Goal: Information Seeking & Learning: Learn about a topic

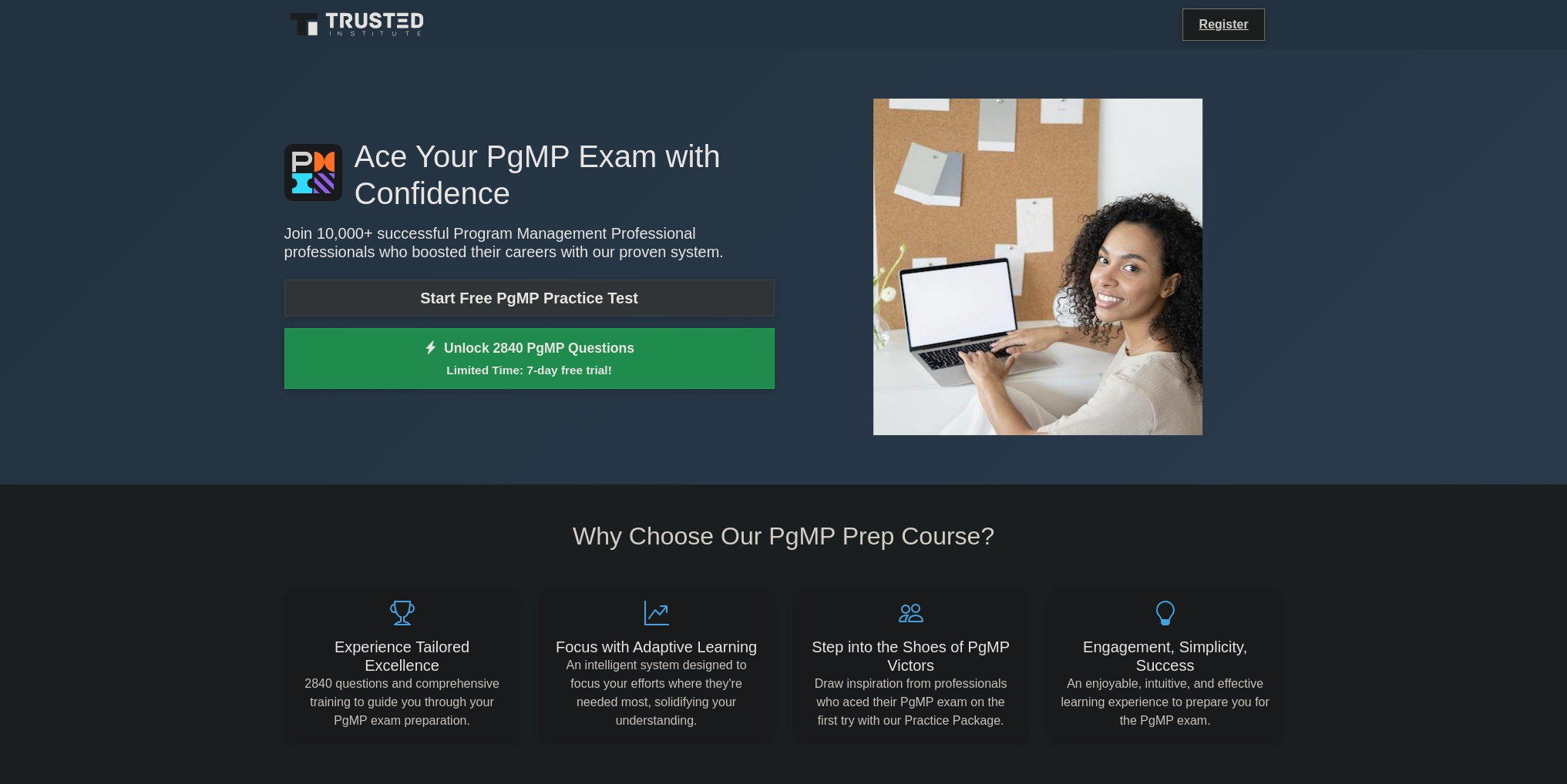
click at [540, 291] on link "Start Free PgMP Practice Test" at bounding box center [529, 298] width 490 height 37
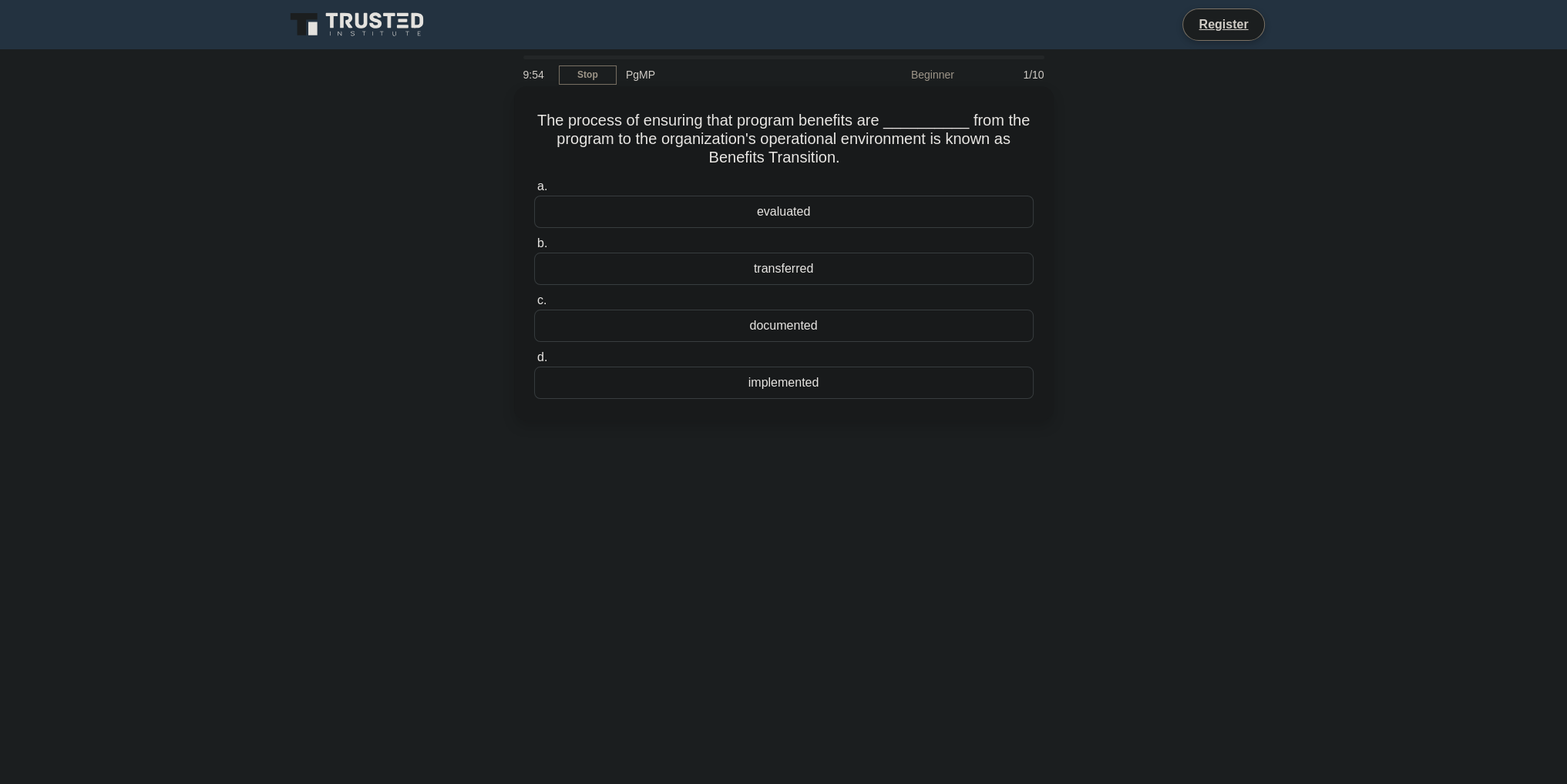
drag, startPoint x: 540, startPoint y: 118, endPoint x: 911, endPoint y: 161, distance: 373.5
click at [911, 161] on h5 "The process of ensuring that program benefits are __________ from the program t…" at bounding box center [784, 139] width 502 height 57
copy h5 "The process of ensuring that program benefits are __________ from the program t…"
drag, startPoint x: 762, startPoint y: 211, endPoint x: 820, endPoint y: 397, distance: 194.8
click at [820, 397] on div "a. evaluated b. transferred c. d." at bounding box center [784, 288] width 518 height 228
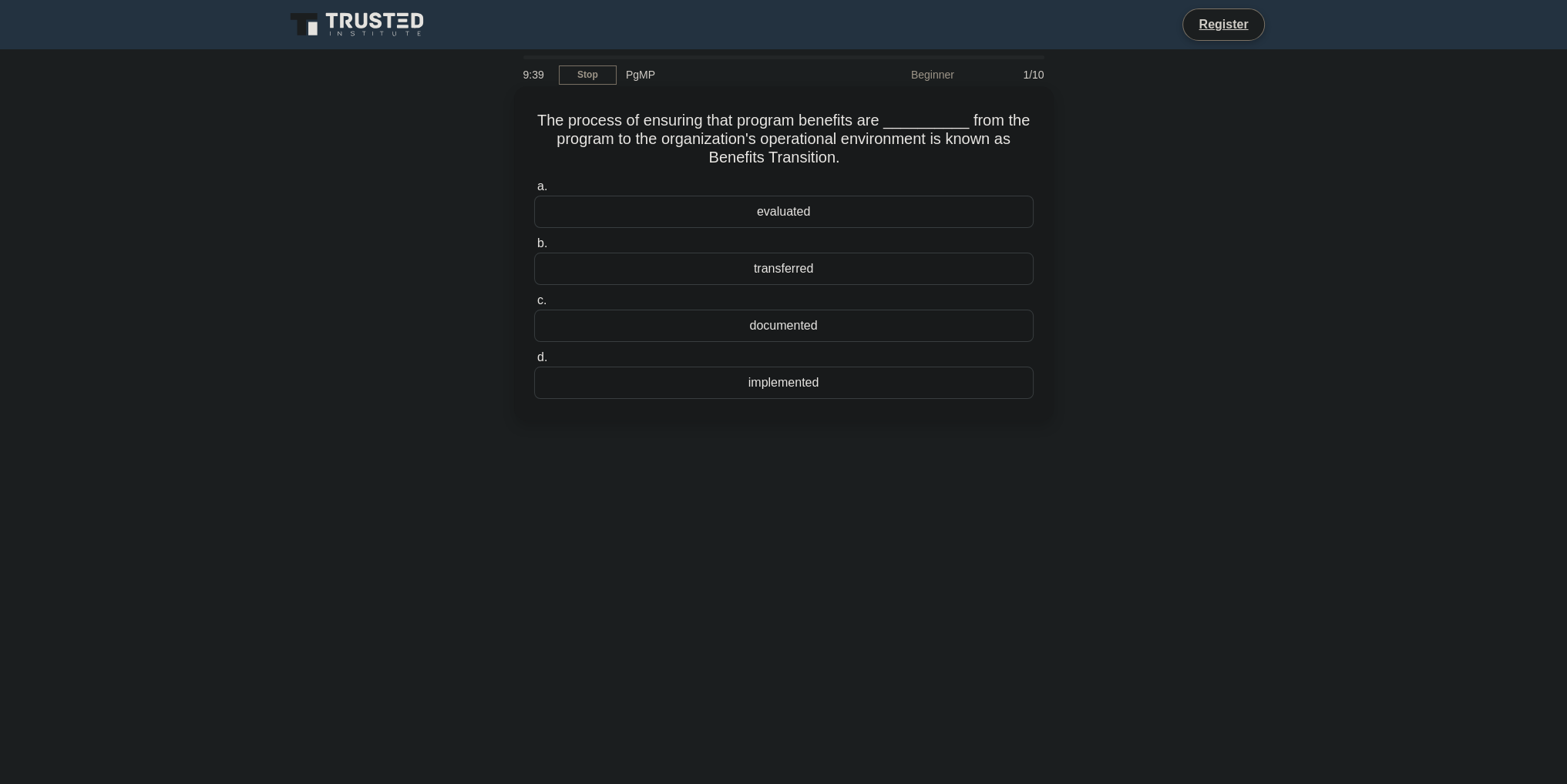
drag, startPoint x: 536, startPoint y: 192, endPoint x: 844, endPoint y: 414, distance: 379.7
click at [844, 414] on div "The process of ensuring that program benefits are __________ from the program t…" at bounding box center [784, 253] width 540 height 335
copy div "a. evaluated b. transferred c. documented d. implemented"
click at [1291, 361] on main "9:35 Stop PgMP Beginner 1/10 The process of ensuring that program benefits are …" at bounding box center [784, 440] width 1567 height 782
click at [754, 273] on div "transferred" at bounding box center [784, 268] width 500 height 32
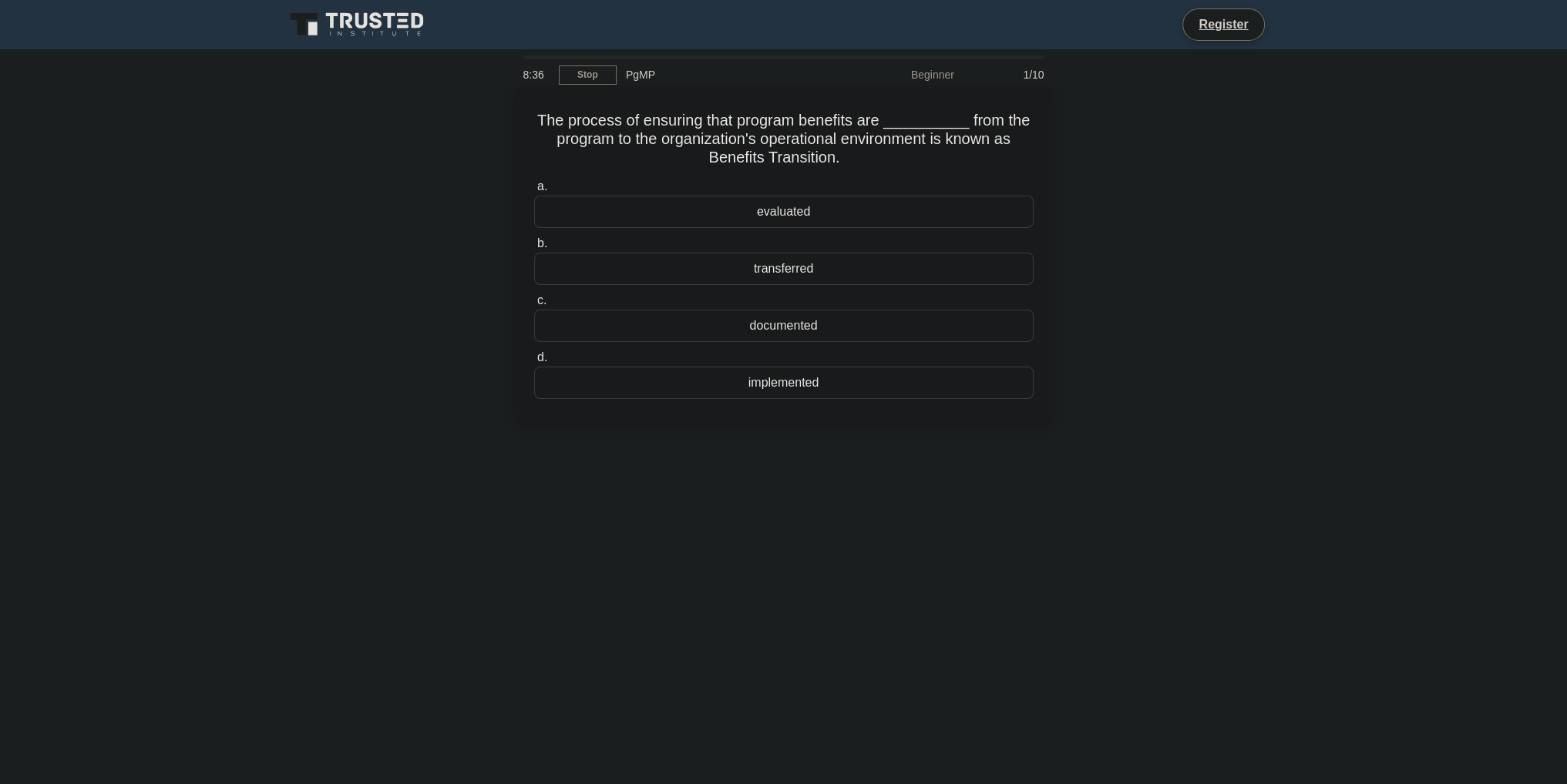
click at [534, 248] on input "b. transferred" at bounding box center [534, 244] width 0 height 10
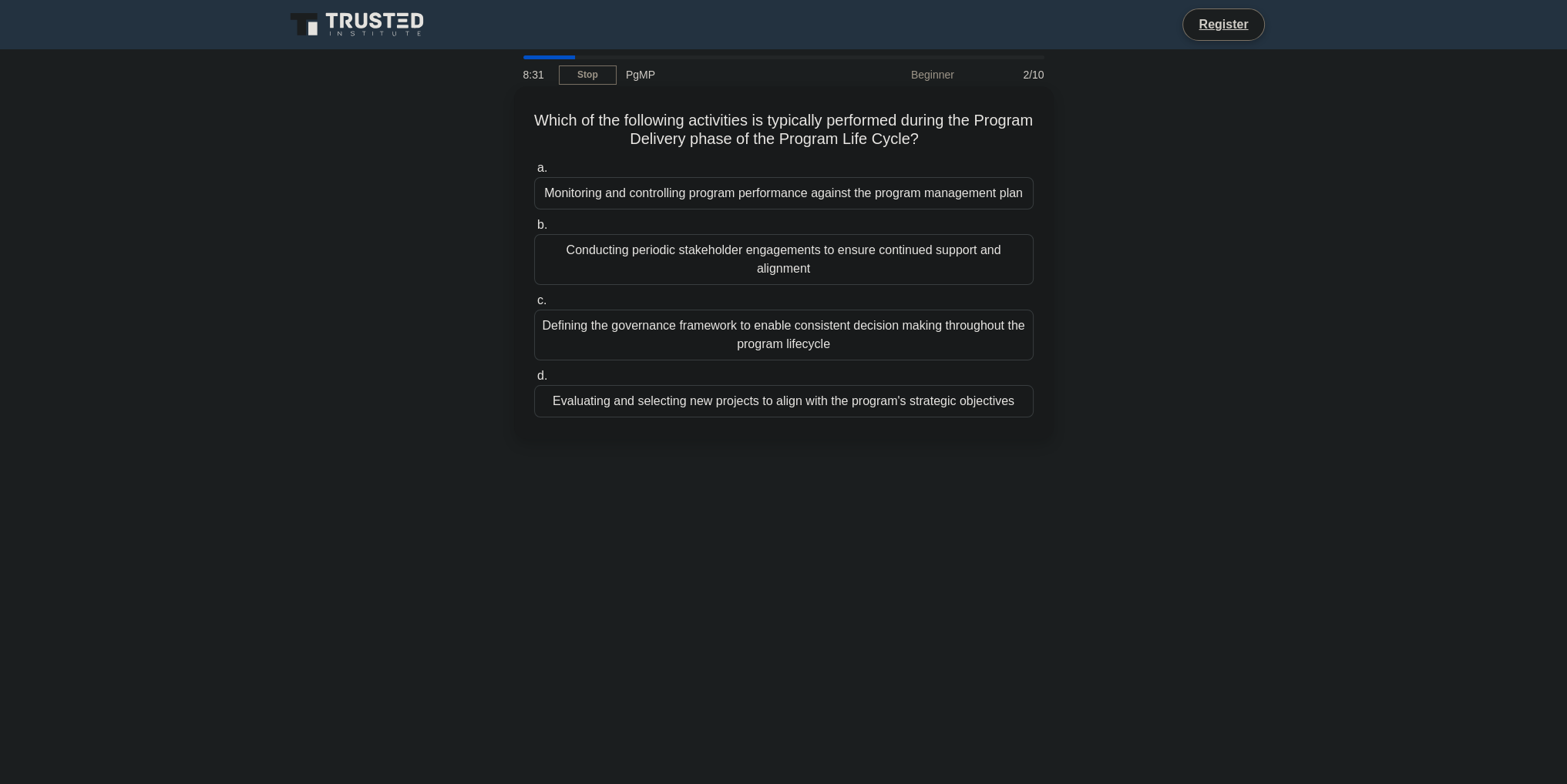
drag, startPoint x: 546, startPoint y: 118, endPoint x: 990, endPoint y: 141, distance: 444.6
click at [990, 141] on h5 "Which of the following activities is typically performed during the Program Del…" at bounding box center [784, 130] width 502 height 39
copy h5 "Which of the following activities is typically performed during the Program Del…"
drag, startPoint x: 535, startPoint y: 172, endPoint x: 998, endPoint y: 448, distance: 539.0
click at [998, 433] on div "Which of the following activities is typically performed during the Program Del…" at bounding box center [784, 262] width 527 height 340
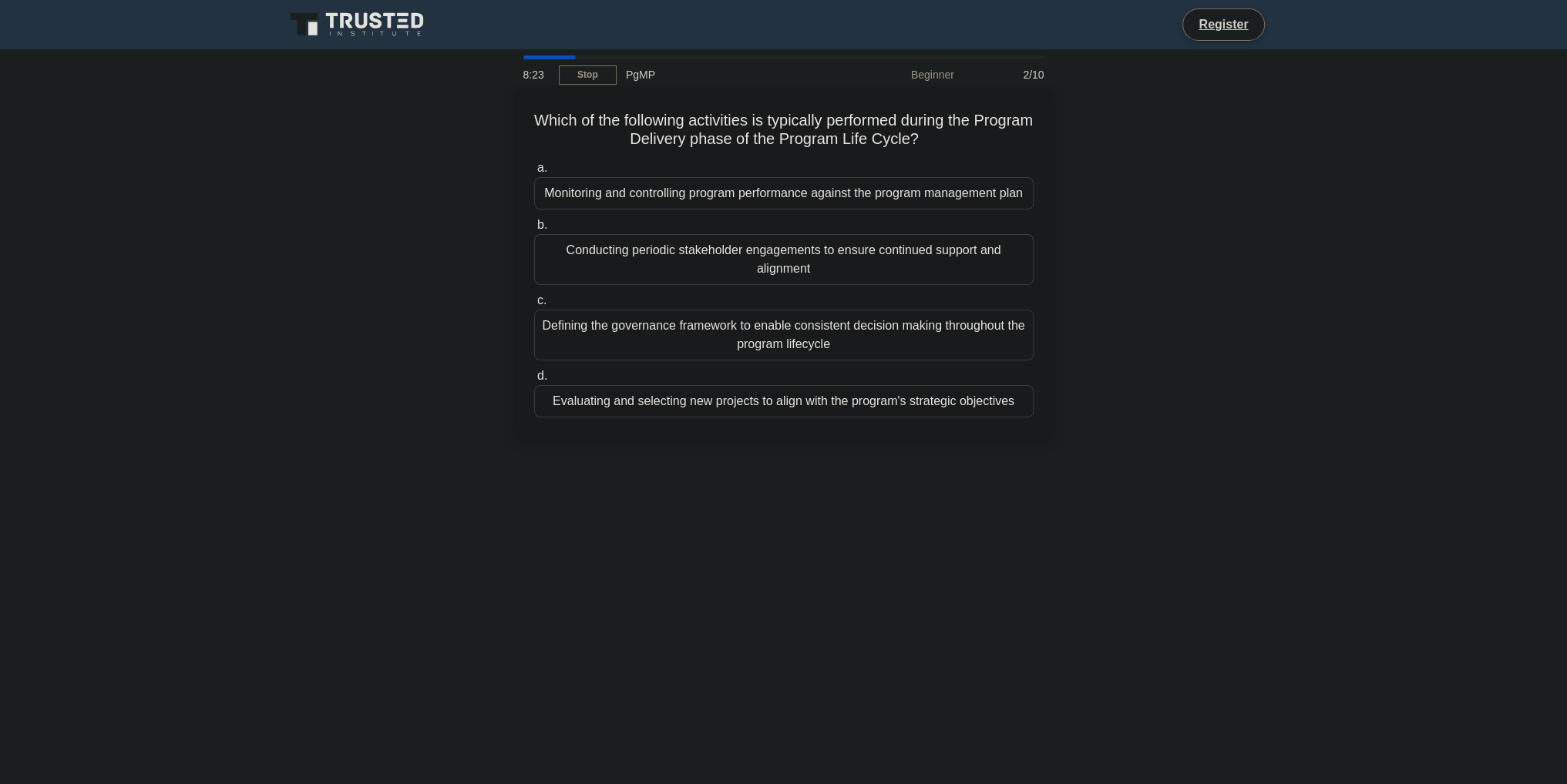
click at [1032, 417] on div "Evaluating and selecting new projects to align with the program's strategic obj…" at bounding box center [784, 401] width 500 height 32
copy div "a. Monitoring and controlling program performance against the program managemen…"
click at [1217, 257] on div "Which of the following activities is typically performed during the Program Del…" at bounding box center [784, 276] width 1017 height 371
click at [820, 207] on div "Monitoring and controlling program performance against the program management p…" at bounding box center [784, 193] width 500 height 32
click at [534, 173] on input "a. Monitoring and controlling program performance against the program managemen…" at bounding box center [534, 168] width 0 height 10
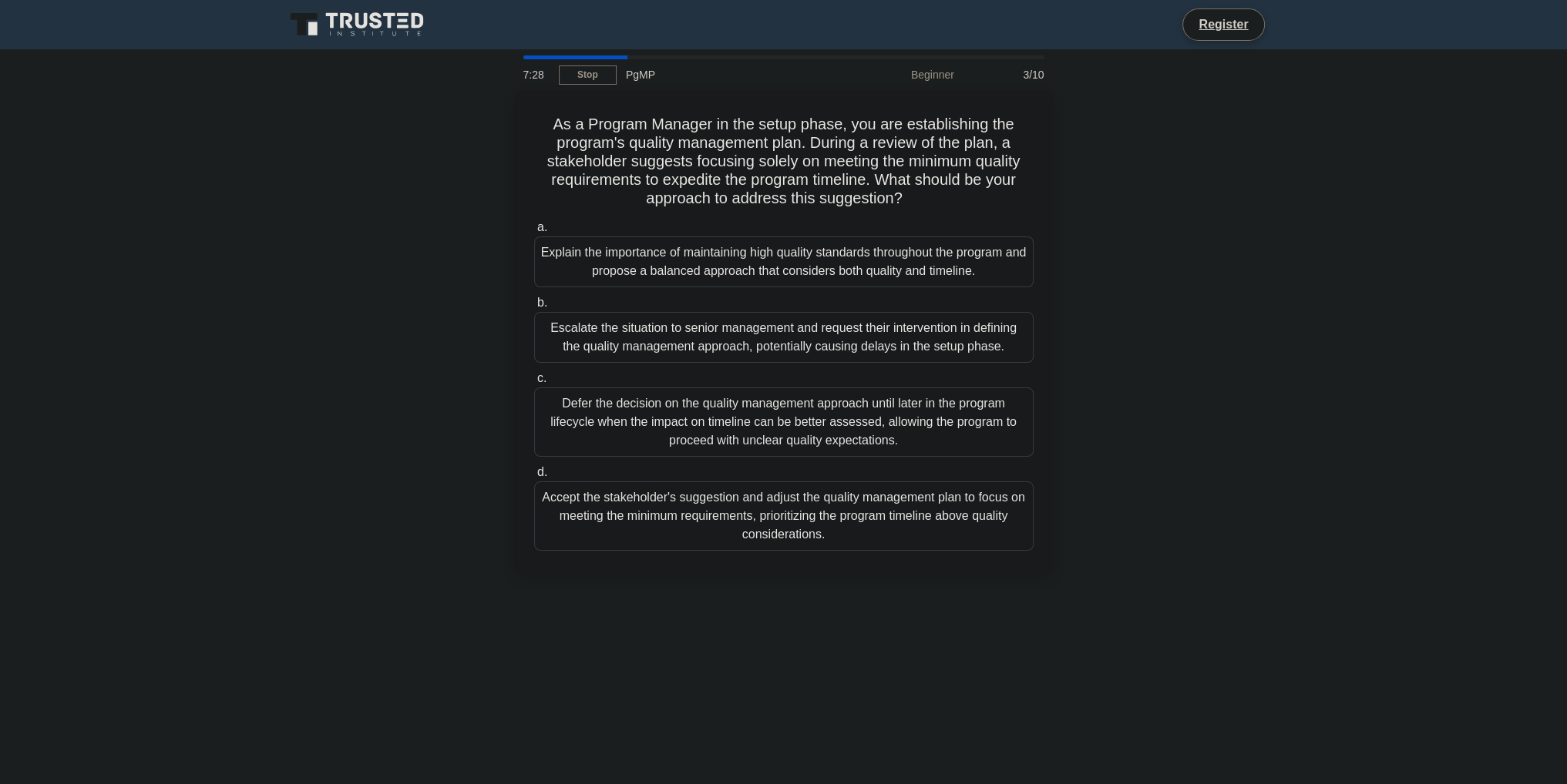
drag, startPoint x: 550, startPoint y: 112, endPoint x: 1065, endPoint y: 555, distance: 679.3
click at [1065, 555] on div "As a Program Manager in the setup phase, you are establishing the program's qua…" at bounding box center [784, 340] width 1017 height 501
copy div "As a Program Manager in the setup phase, you are establishing the program's qua…"
click at [1154, 167] on div "As a Program Manager in the setup phase, you are establishing the program's qua…" at bounding box center [784, 340] width 1017 height 501
click at [752, 264] on div "Explain the importance of maintaining high quality standards throughout the pro…" at bounding box center [784, 258] width 500 height 51
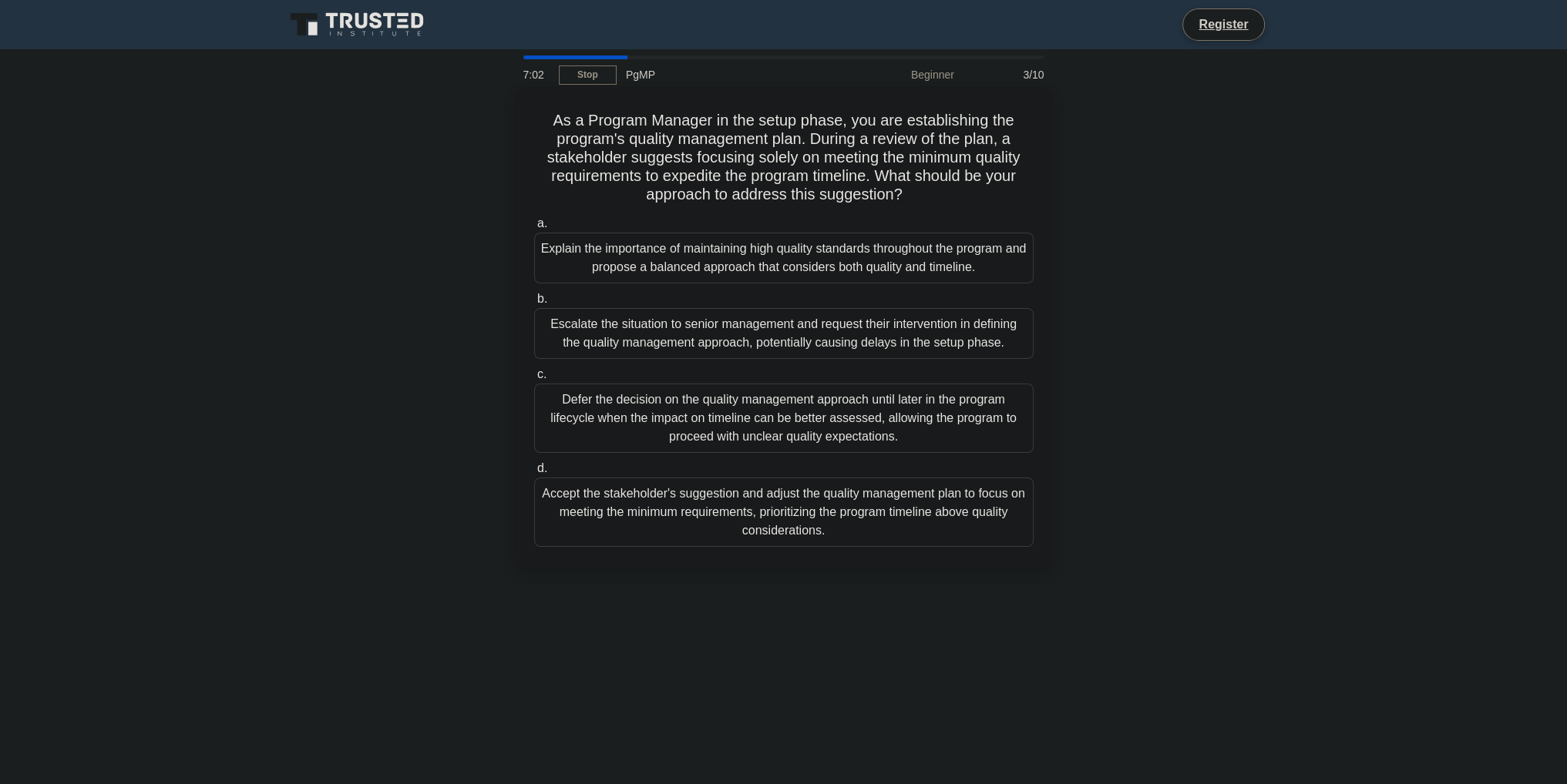
click at [534, 229] on input "a. Explain the importance of maintaining high quality standards throughout the …" at bounding box center [534, 224] width 0 height 10
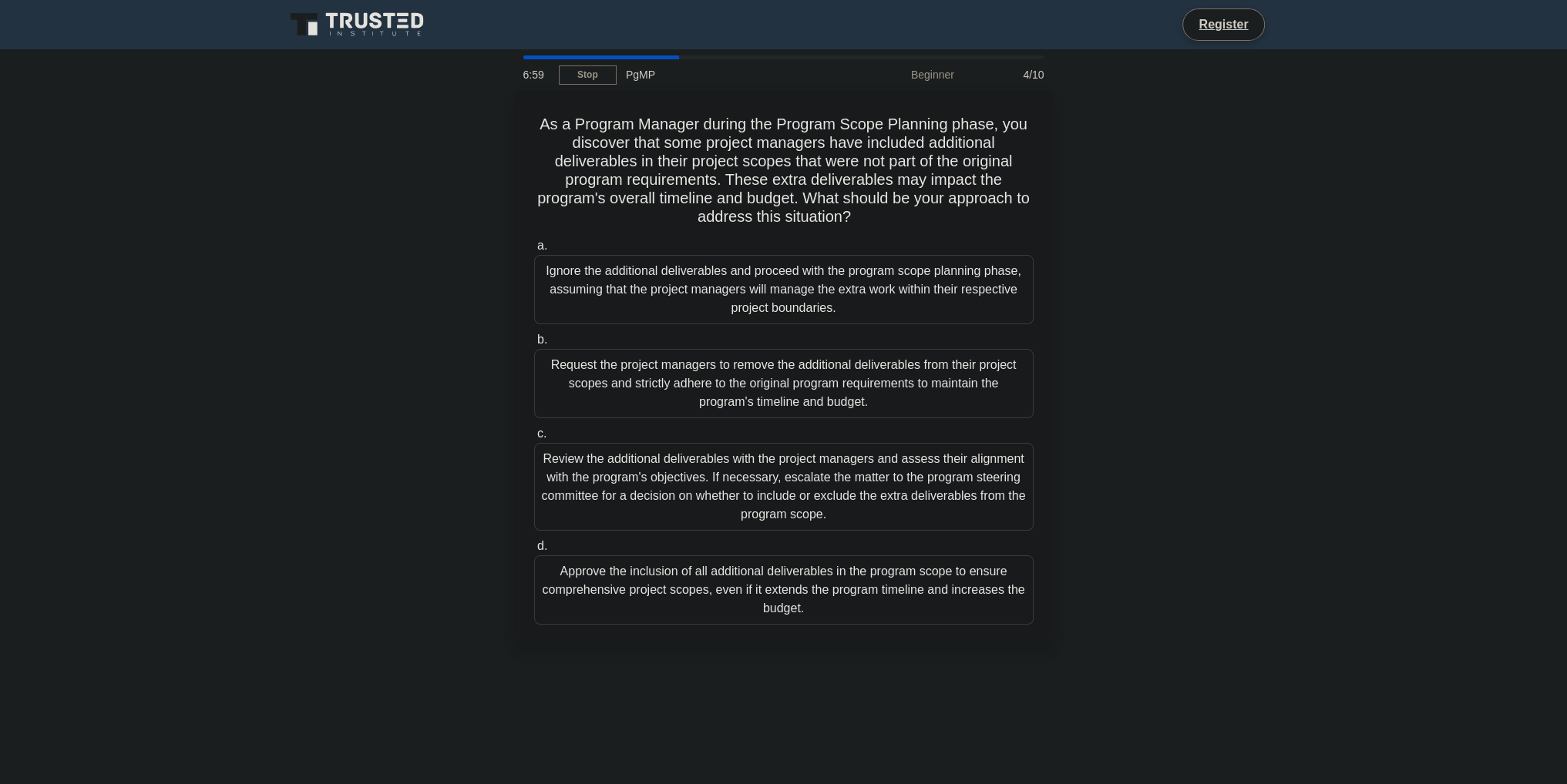
drag, startPoint x: 540, startPoint y: 121, endPoint x: 1068, endPoint y: 622, distance: 727.9
click at [1068, 622] on div "As a Program Manager during the Program Scope Planning phase, you discover that…" at bounding box center [784, 377] width 1017 height 575
copy div "As a Program Manager during the Program Scope Planning phase, you discover that…"
click at [688, 464] on div "Review the additional deliverables with the project managers and assess their a…" at bounding box center [784, 482] width 500 height 88
click at [534, 435] on input "c. Review the additional deliverables with the project managers and assess thei…" at bounding box center [534, 430] width 0 height 10
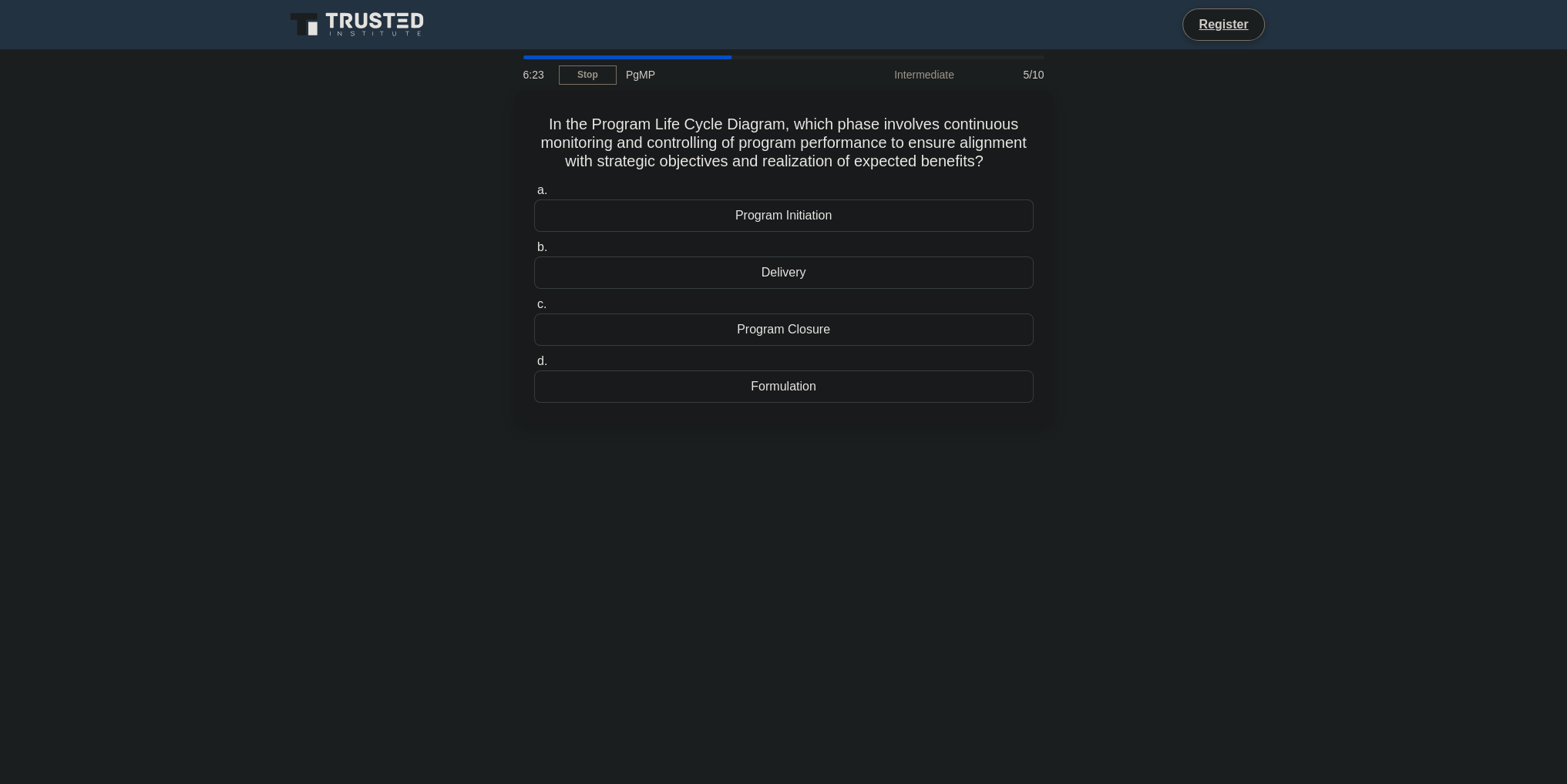
drag, startPoint x: 568, startPoint y: 139, endPoint x: 1042, endPoint y: 497, distance: 594.0
click at [1036, 499] on div "6:23 Stop PgMP Intermediate 5/10 In the Program Life Cycle Diagram, which phase…" at bounding box center [784, 440] width 1017 height 770
copy div "In the Program Life Cycle Diagram, which phase involves continuous monitoring a…"
click at [786, 285] on div "Delivery" at bounding box center [784, 268] width 500 height 32
click at [534, 248] on input "b. Delivery" at bounding box center [534, 244] width 0 height 10
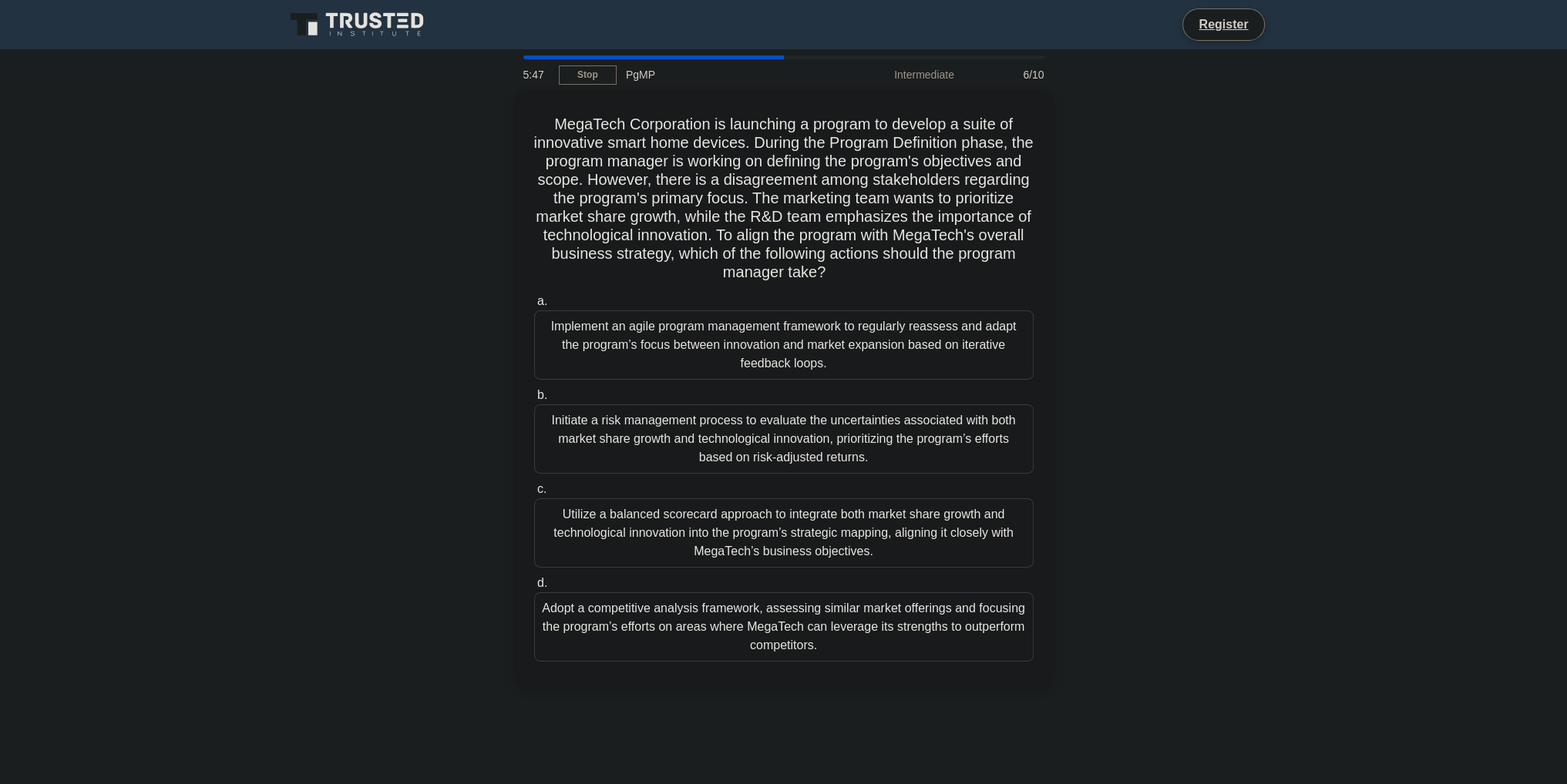
drag, startPoint x: 533, startPoint y: 114, endPoint x: 966, endPoint y: 748, distance: 767.8
click at [966, 748] on div "5:47 Stop PgMP Intermediate 6/10 MegaTech Corporation is launching a program to…" at bounding box center [784, 440] width 1017 height 770
copy div "LoreMips Dolorsitame co adipiscin e seddoei te incidid u labor et doloremagn al…"
click at [636, 526] on div "Utilize a balanced scorecard approach to integrate both market share growth and…" at bounding box center [784, 529] width 500 height 70
click at [534, 490] on input "c. Utilize a balanced scorecard approach to integrate both market share growth …" at bounding box center [534, 485] width 0 height 10
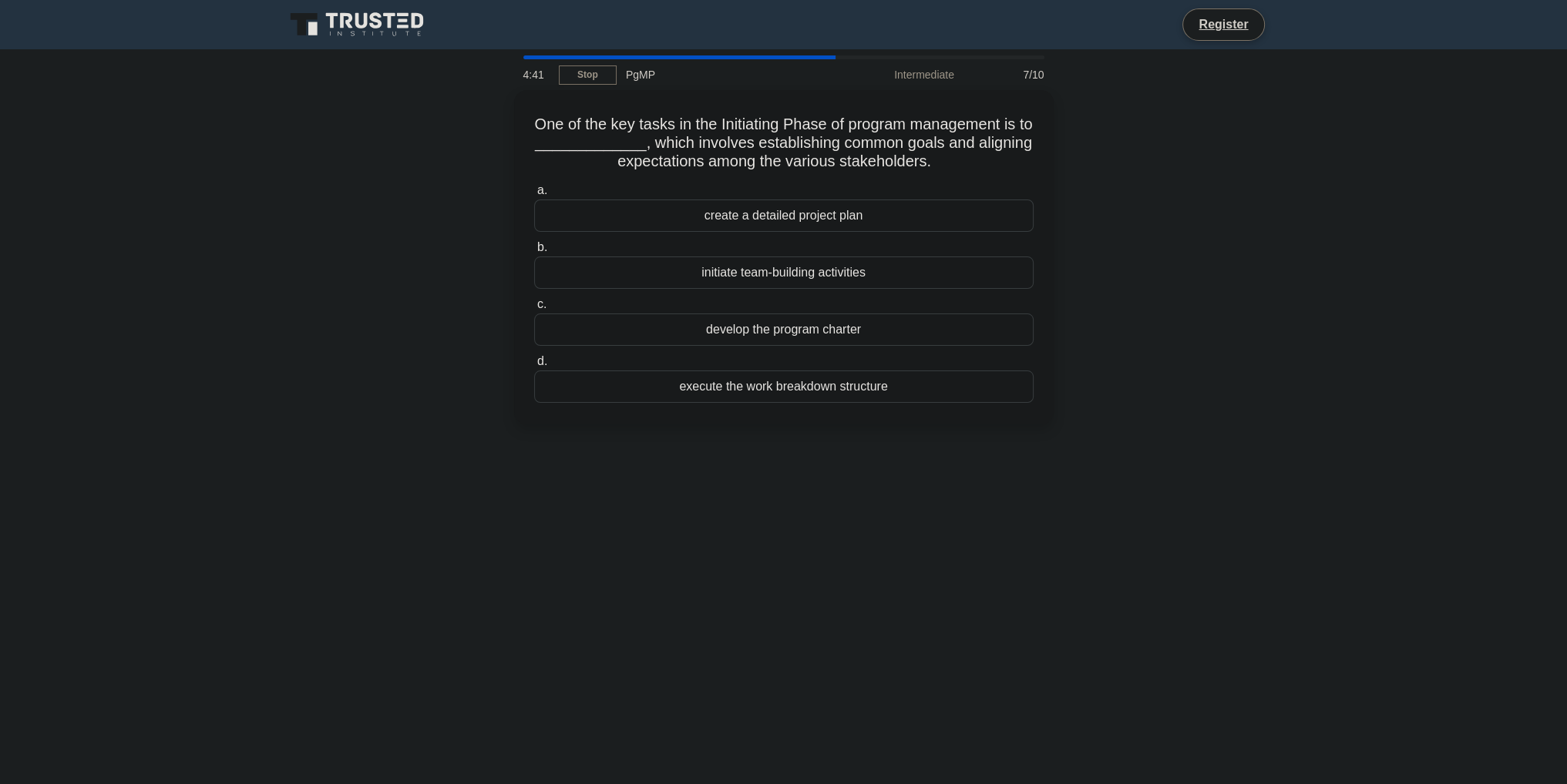
drag, startPoint x: 530, startPoint y: 112, endPoint x: 1042, endPoint y: 450, distance: 613.5
click at [1040, 450] on div "4:41 Stop PgMP Intermediate 7/10 One of the key tasks in the Initiating Phase o…" at bounding box center [784, 440] width 1017 height 770
copy div "One of the key tasks in the Initiating Phase of program management is to ______…"
click at [756, 326] on div "develop the program charter" at bounding box center [784, 326] width 500 height 32
click at [534, 306] on input "c. develop the program charter" at bounding box center [534, 301] width 0 height 10
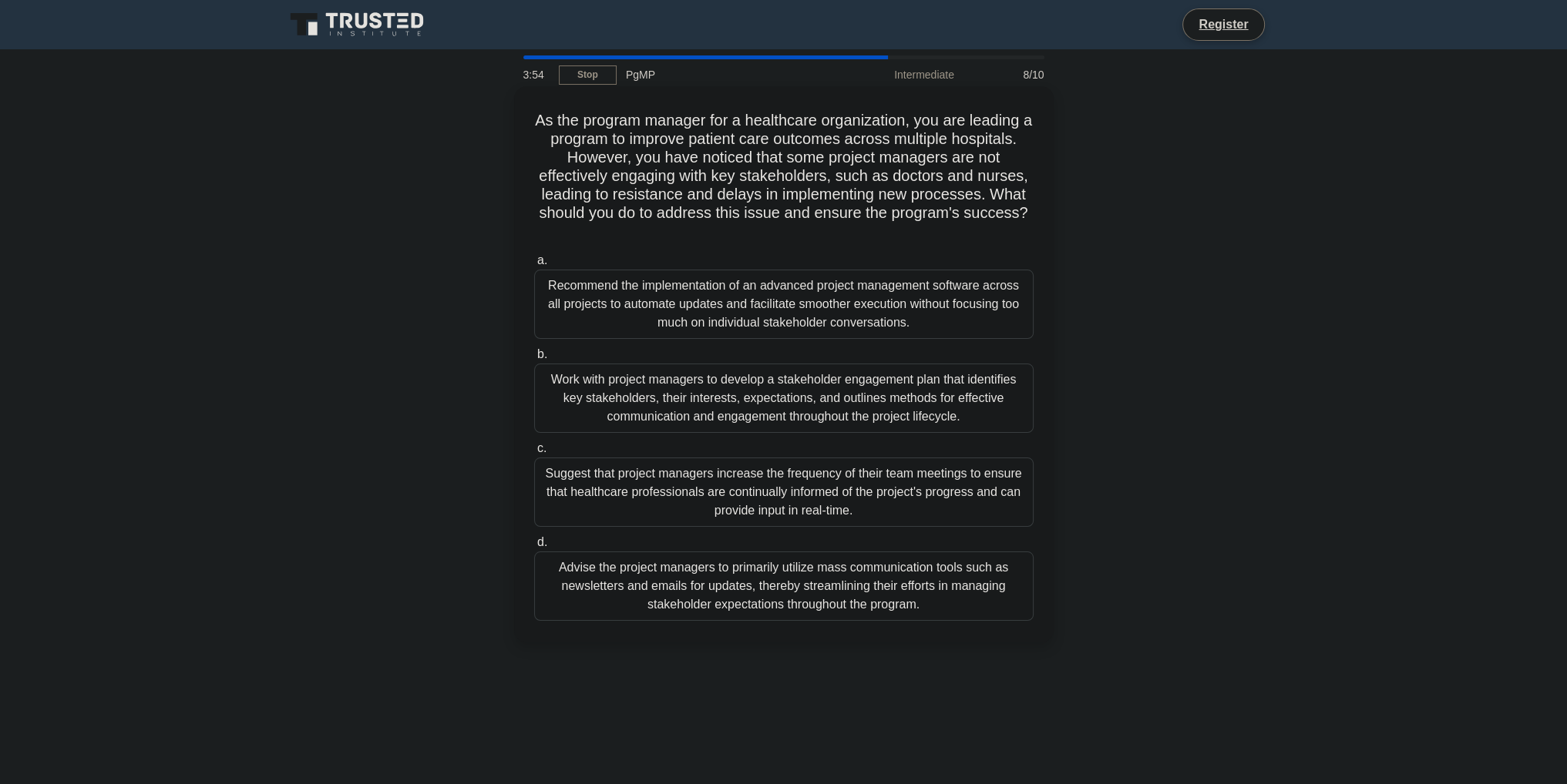
drag, startPoint x: 530, startPoint y: 134, endPoint x: 758, endPoint y: 353, distance: 316.1
click at [909, 506] on div "As the program manager for a healthcare organization, you are leading a program…" at bounding box center [784, 364] width 527 height 544
drag, startPoint x: 523, startPoint y: 115, endPoint x: 1140, endPoint y: 611, distance: 791.6
click at [1140, 611] on div "As the program manager for a healthcare organization, you are leading a program…" at bounding box center [784, 377] width 1017 height 575
copy div "As the program manager for a healthcare organization, you are leading a program…"
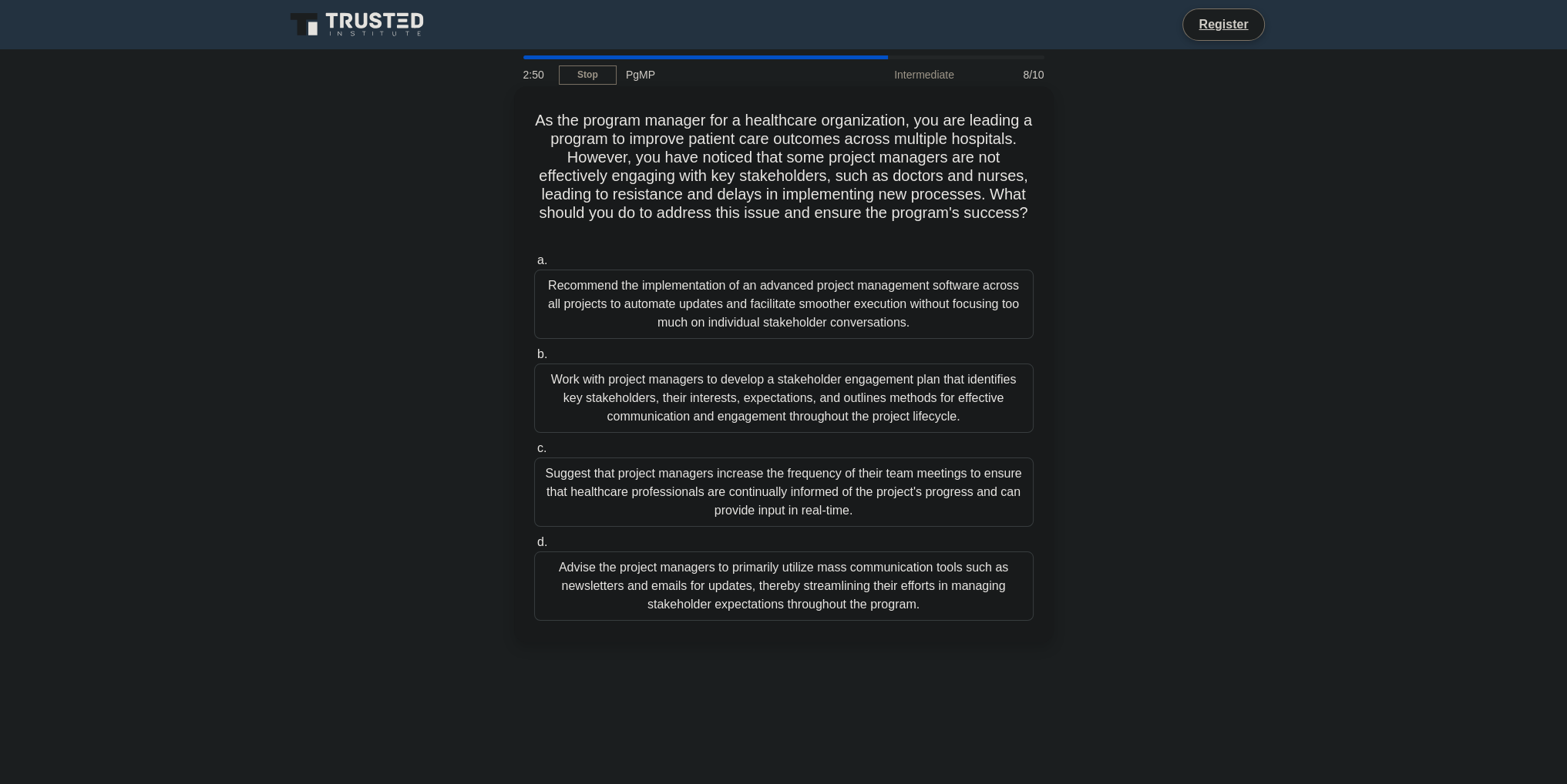
click at [647, 402] on div "Work with project managers to develop a stakeholder engagement plan that identi…" at bounding box center [784, 398] width 500 height 70
click at [534, 360] on input "b. Work with project managers to develop a stakeholder engagement plan that ide…" at bounding box center [534, 354] width 0 height 10
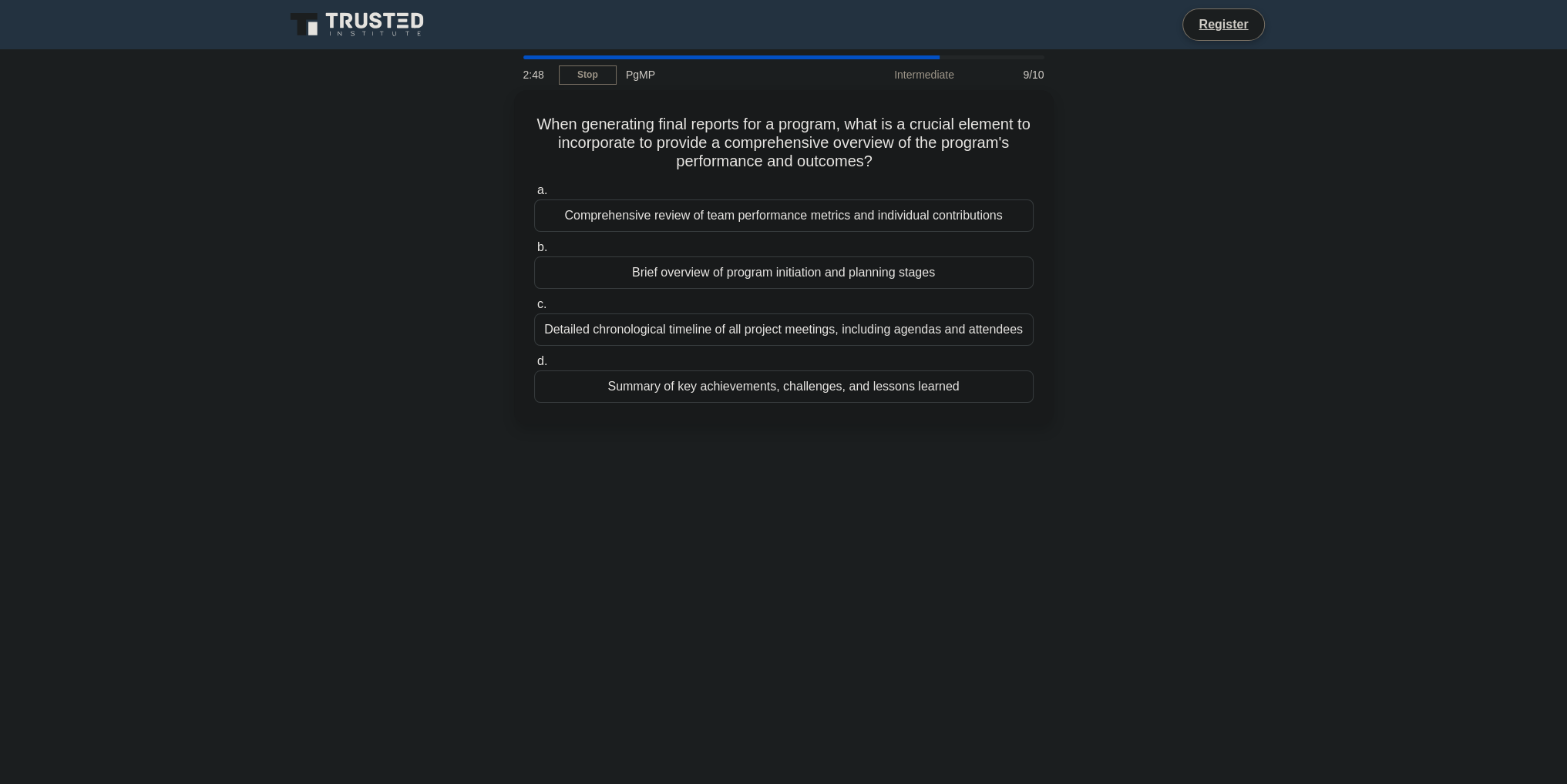
drag, startPoint x: 528, startPoint y: 108, endPoint x: 1161, endPoint y: 476, distance: 732.2
click at [1161, 476] on div "2:48 Stop PgMP Intermediate 9/10 When generating final reports for a program, w…" at bounding box center [784, 440] width 1017 height 770
click at [666, 388] on div "Summary of key achievements, challenges, and lessons learned" at bounding box center [784, 382] width 500 height 32
click at [534, 362] on input "d. Summary of key achievements, challenges, and lessons learned" at bounding box center [534, 358] width 0 height 10
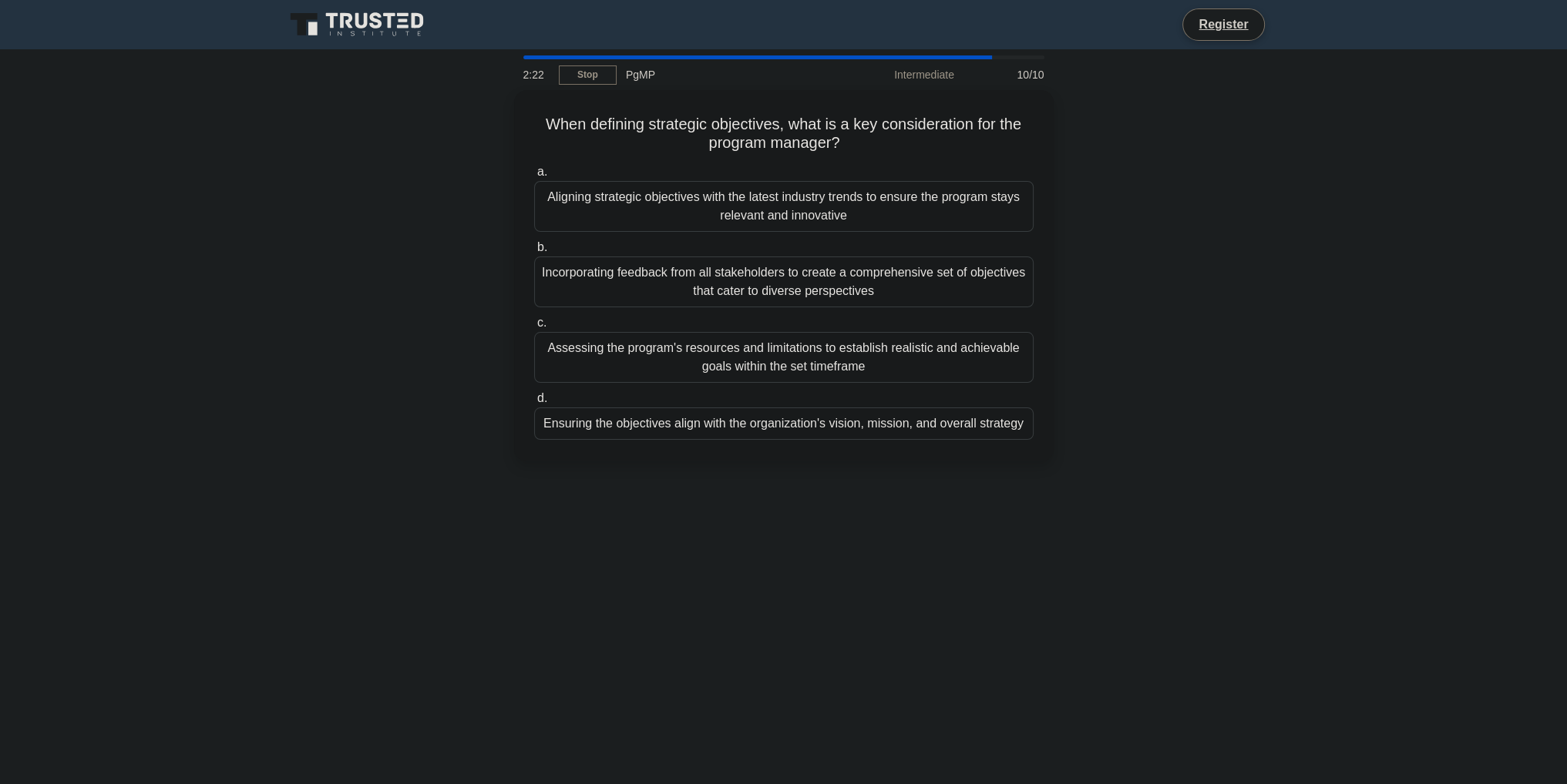
drag, startPoint x: 546, startPoint y: 113, endPoint x: 1225, endPoint y: 481, distance: 772.3
click at [1245, 499] on div "2:22 Stop PgMP Intermediate 10/10 When defining strategic objectives, what is a…" at bounding box center [784, 440] width 1017 height 770
drag, startPoint x: 534, startPoint y: 118, endPoint x: 1168, endPoint y: 502, distance: 741.2
click at [1116, 500] on div "2:20 Stop PgMP Intermediate 10/10 When defining strategic objectives, what is a…" at bounding box center [784, 440] width 1017 height 770
click at [602, 426] on div "Ensuring the objectives align with the organization's vision, mission, and over…" at bounding box center [784, 419] width 500 height 32
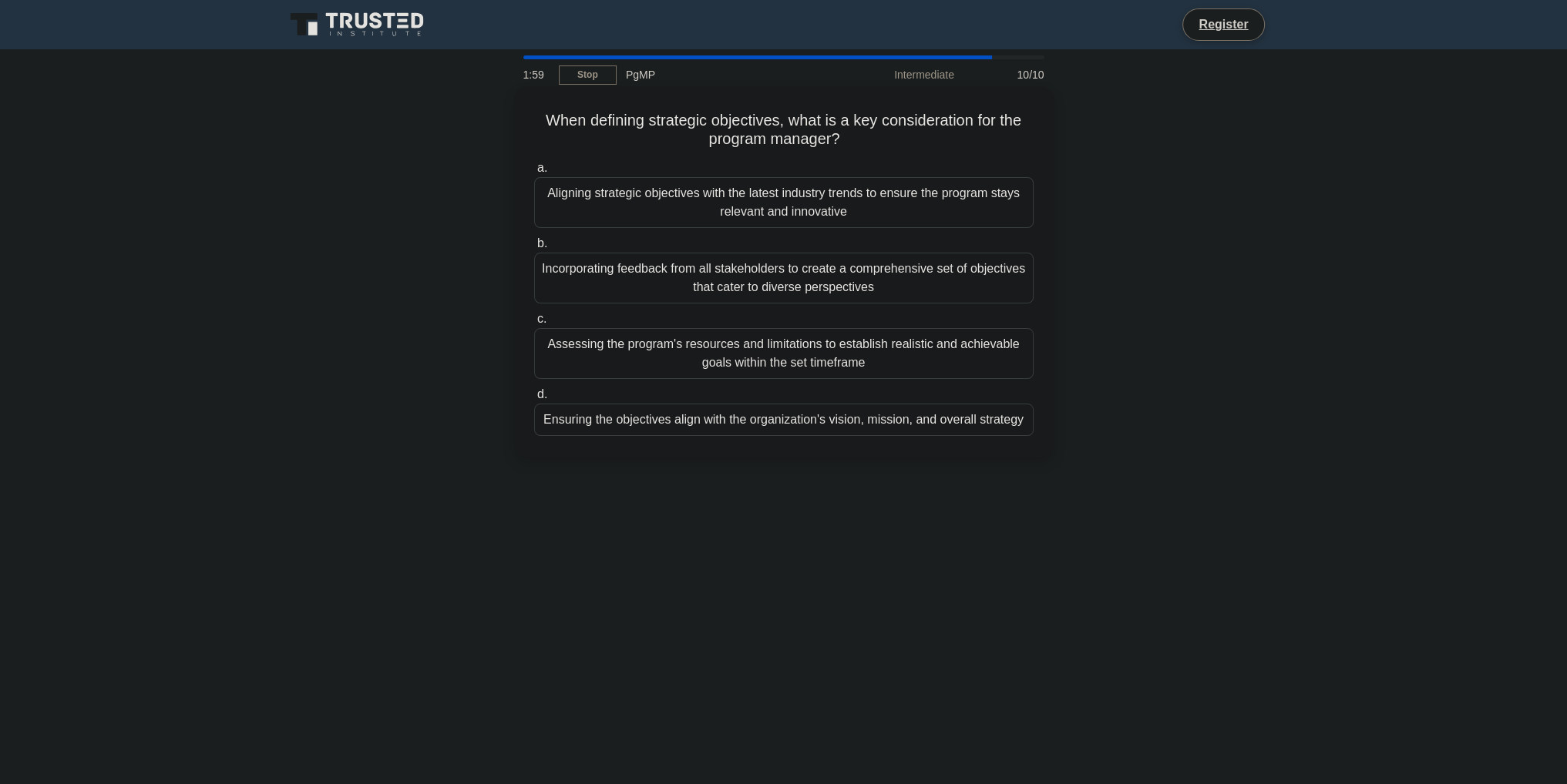
click at [534, 400] on input "d. Ensuring the objectives align with the organization's vision, mission, and o…" at bounding box center [534, 394] width 0 height 10
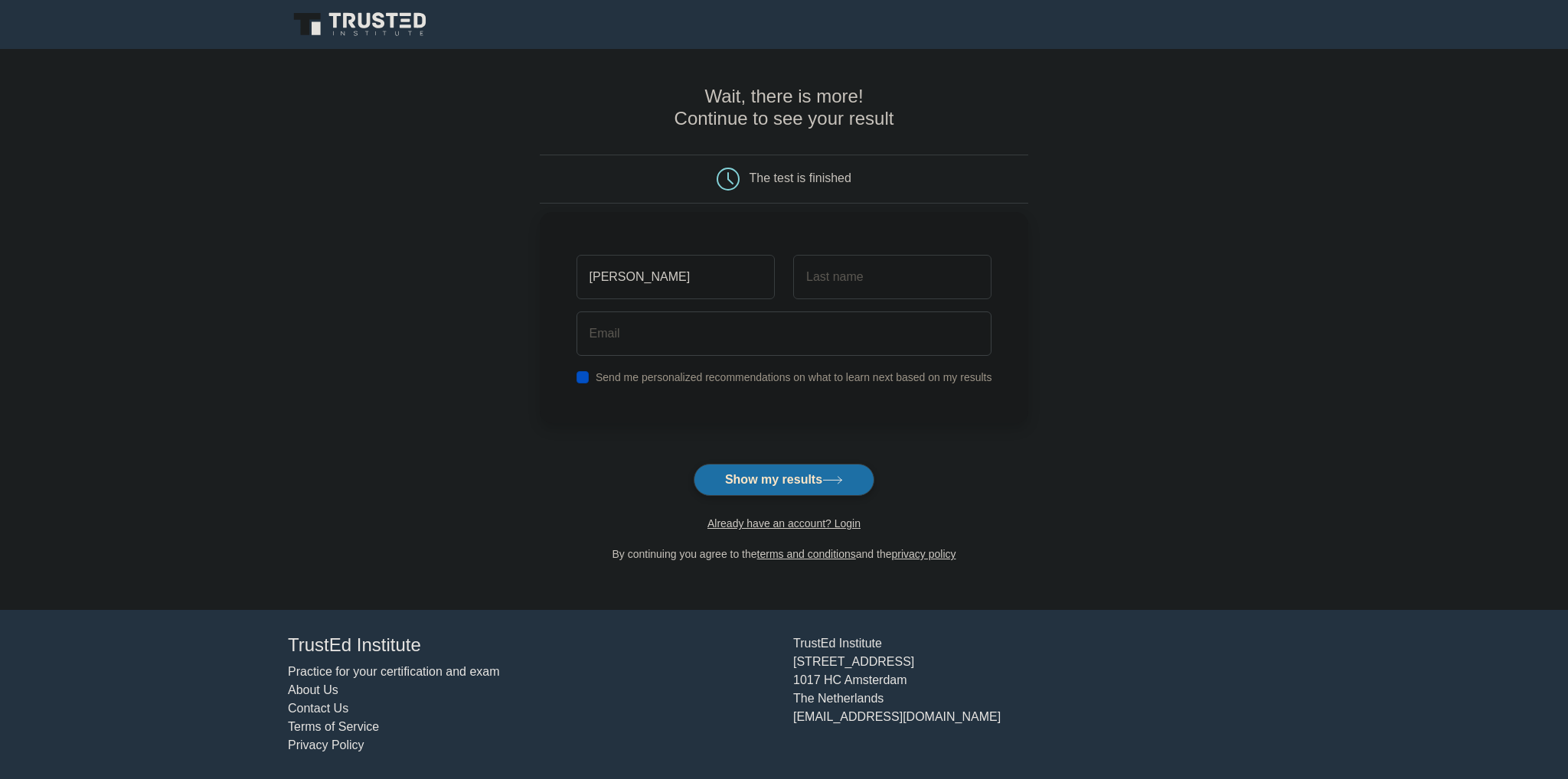
type input "george"
type input "sav"
type input "georgesc@fpt.com"
click at [748, 381] on label "Send me personalized recommendations on what to learn next based on my results" at bounding box center [794, 377] width 397 height 12
click at [578, 376] on input "checkbox" at bounding box center [582, 377] width 12 height 12
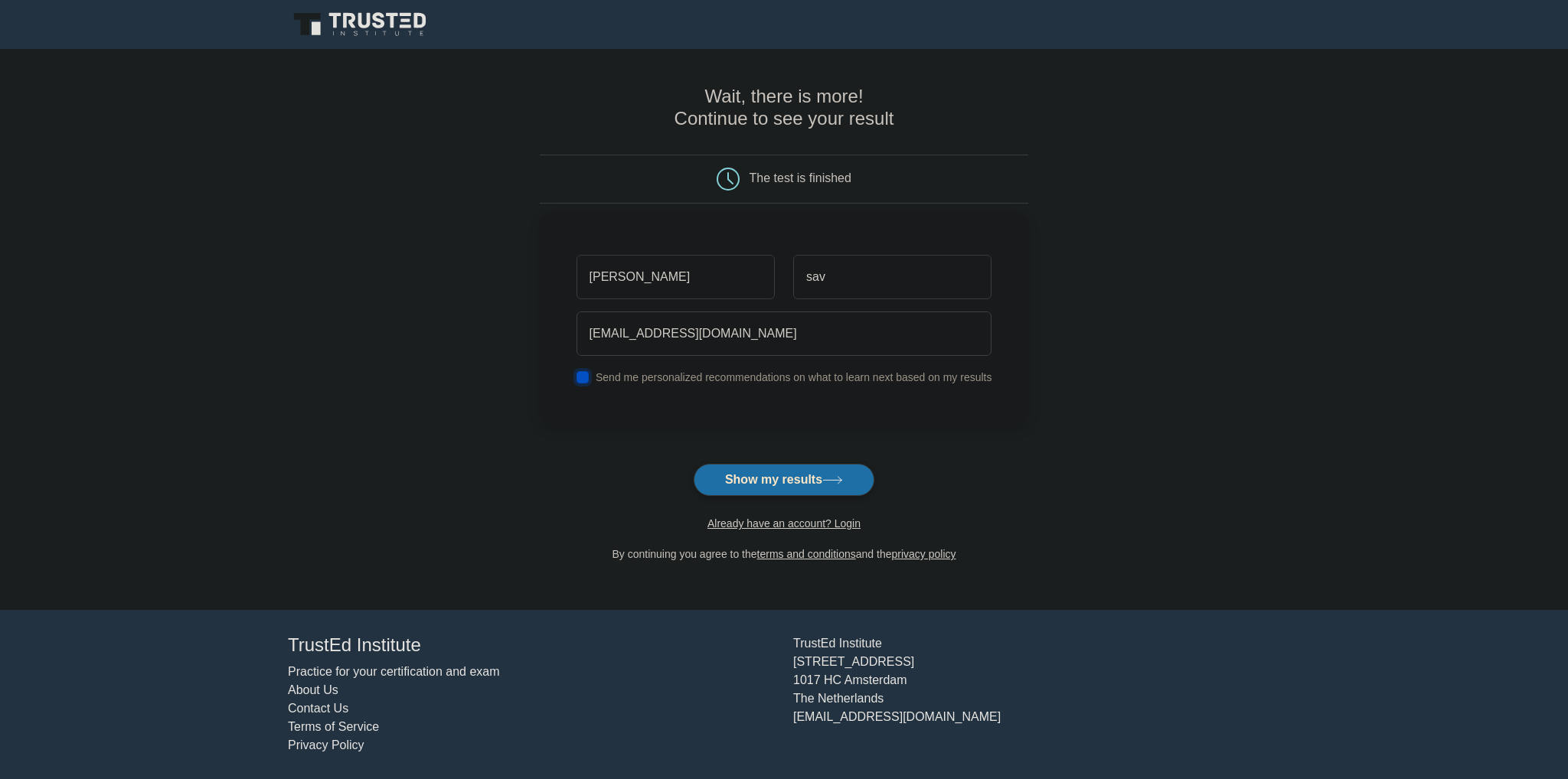
checkbox input "false"
click at [795, 489] on button "Show my results" at bounding box center [784, 479] width 181 height 32
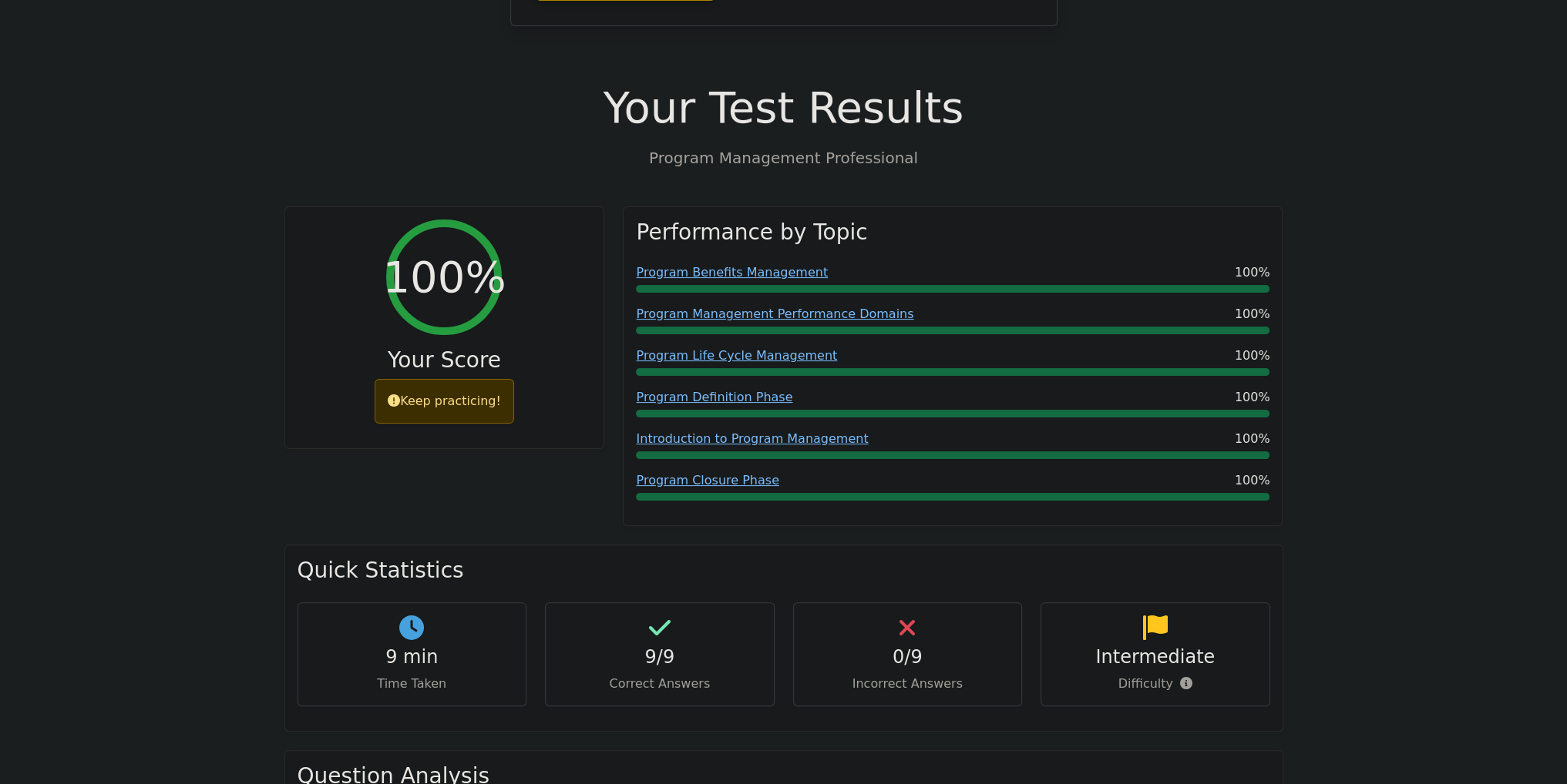
scroll to position [463, 0]
